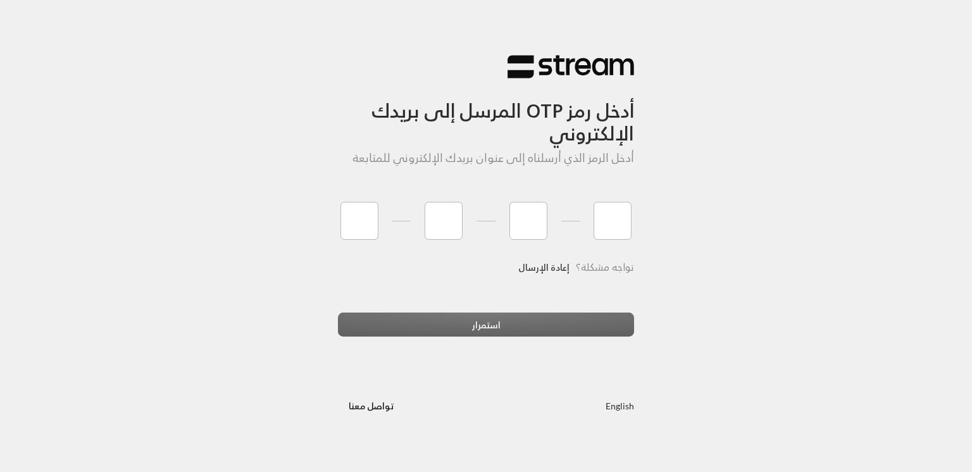
click at [550, 268] on link "إعادة الإرسال" at bounding box center [543, 267] width 51 height 26
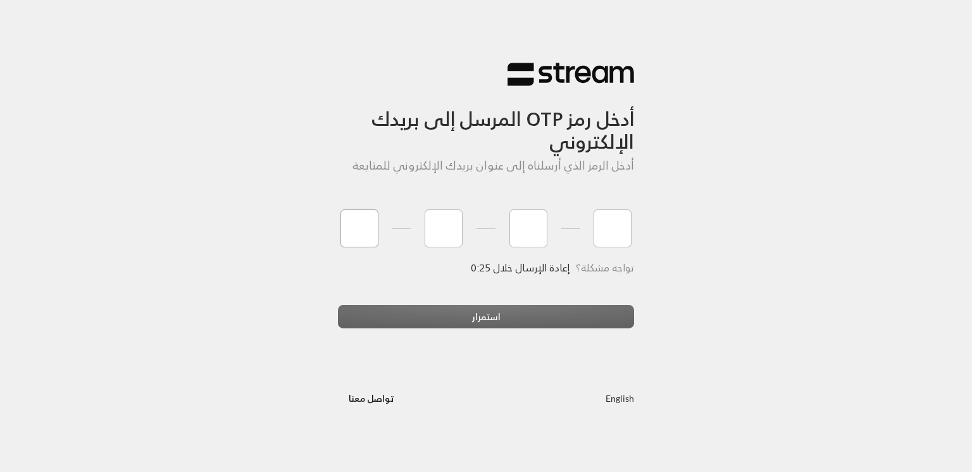
type input "0"
type input "4"
type input "8"
type input "9"
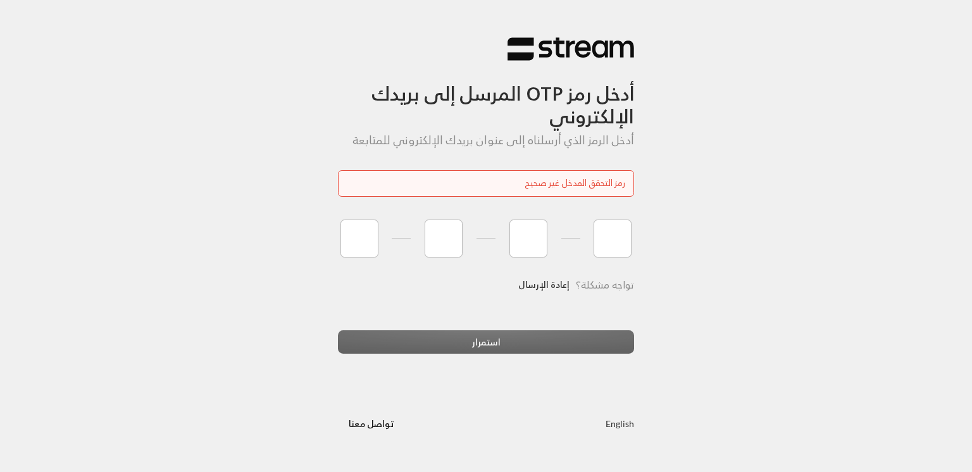
click at [541, 288] on link "إعادة الإرسال" at bounding box center [543, 285] width 51 height 26
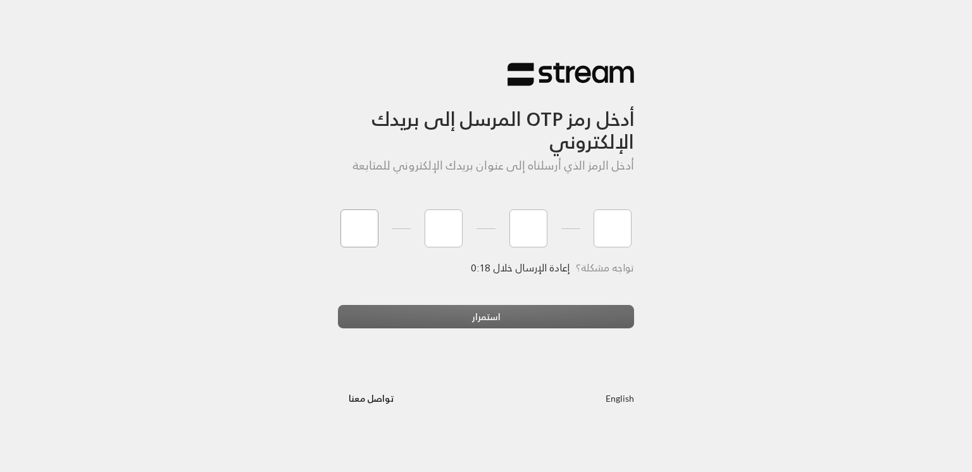
type input "9"
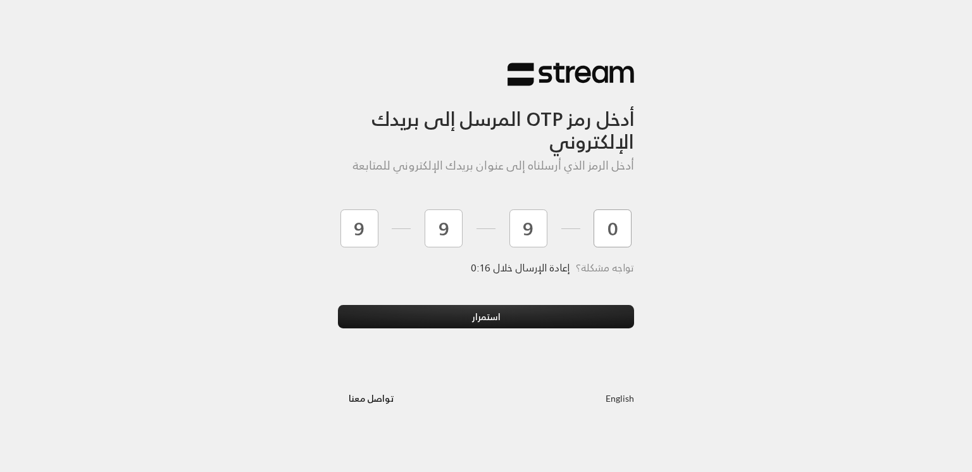
type input "0"
click at [338, 305] on button "استمرار" at bounding box center [486, 316] width 296 height 23
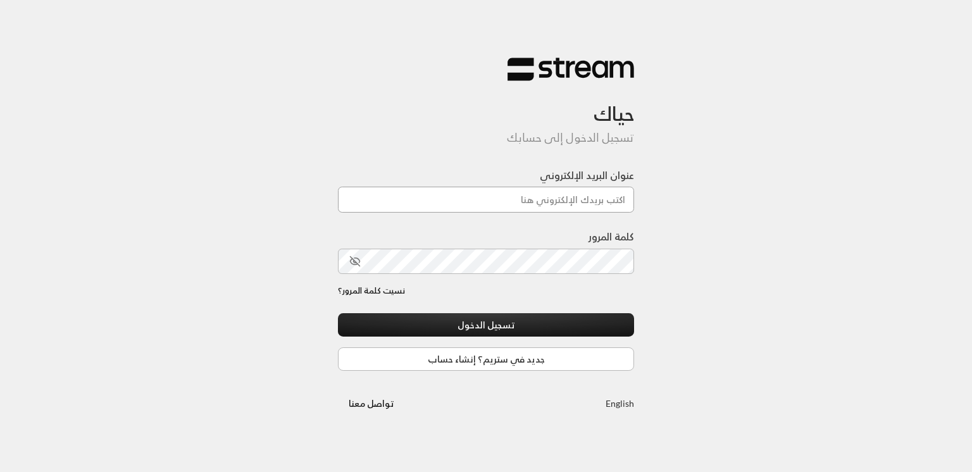
type input "[EMAIL_ADDRESS][DOMAIN_NAME]"
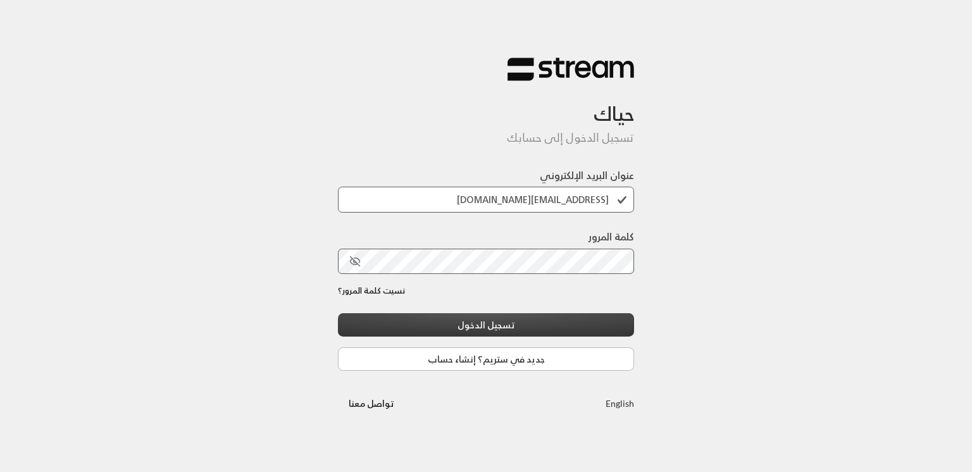
click at [485, 330] on button "تسجيل الدخول" at bounding box center [486, 324] width 296 height 23
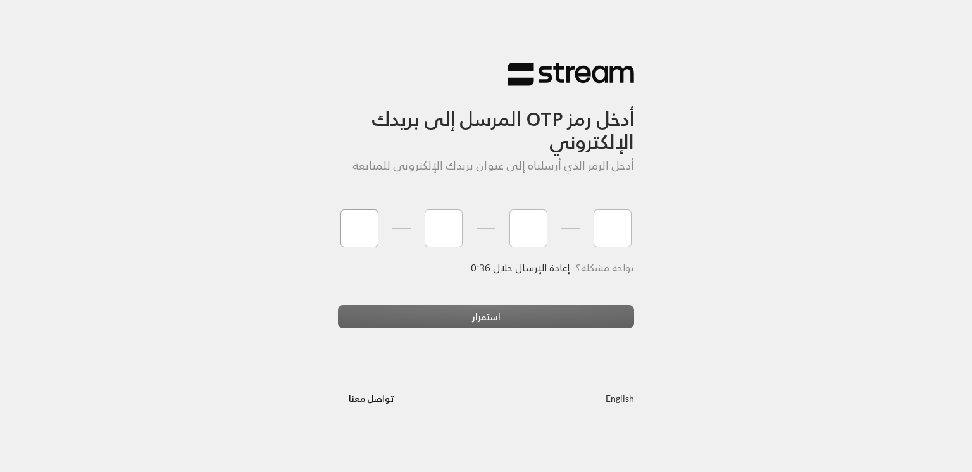
type input "4"
type input "9"
type input "2"
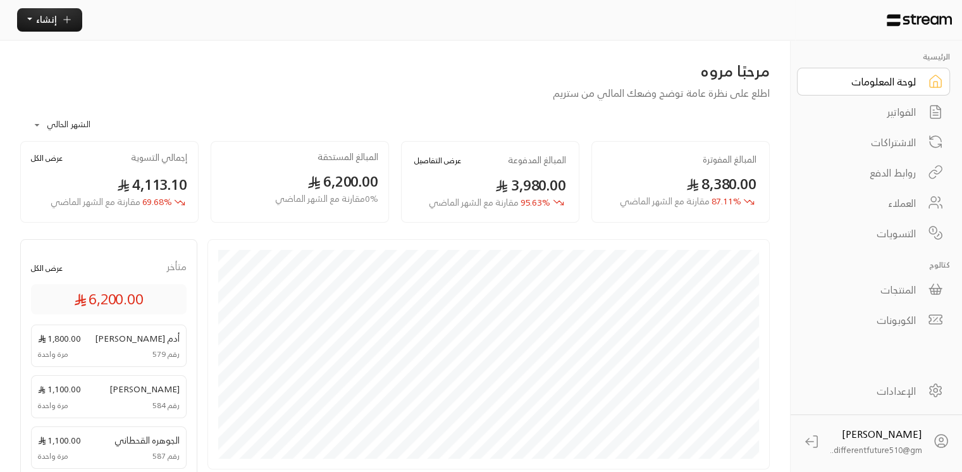
click at [904, 148] on div "الاشتراكات" at bounding box center [865, 142] width 102 height 15
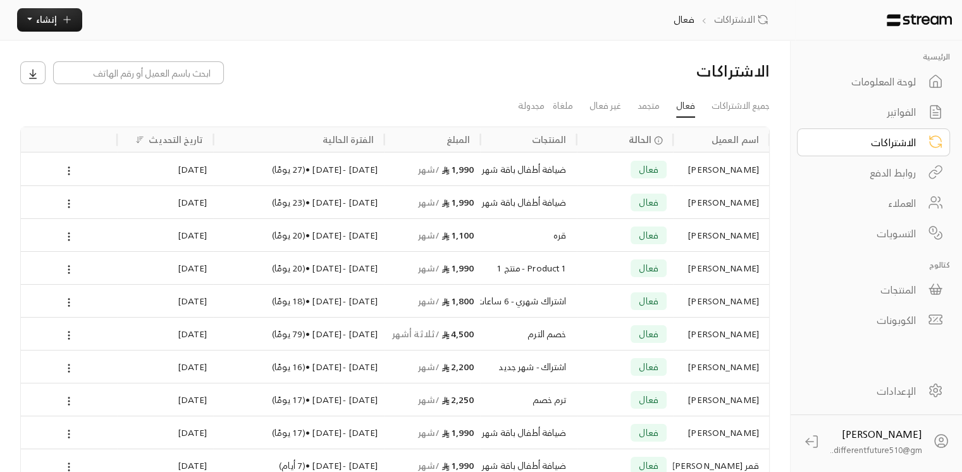
click at [901, 108] on div "الفواتير" at bounding box center [865, 111] width 102 height 15
